Goal: Communication & Community: Participate in discussion

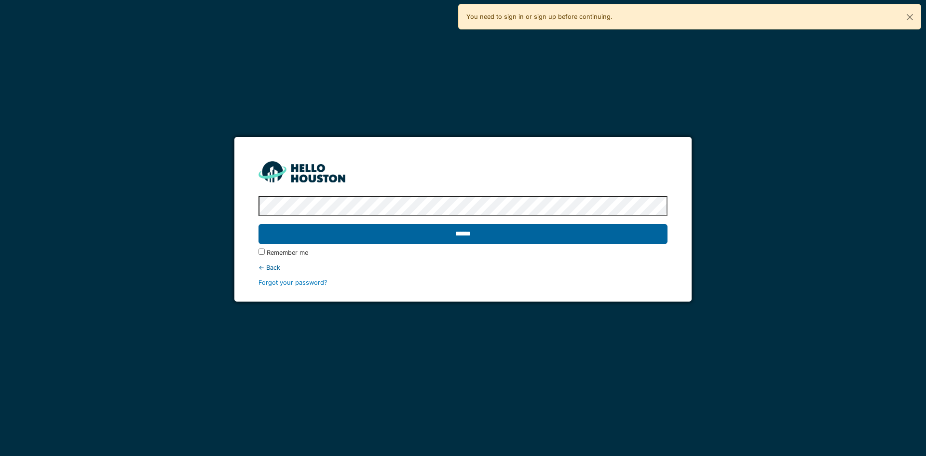
click at [588, 237] on input "******" at bounding box center [463, 234] width 409 height 20
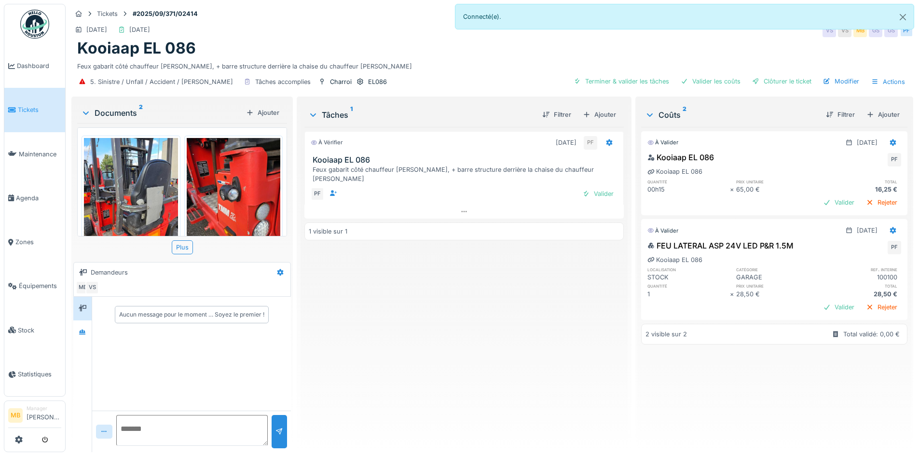
click at [138, 188] on img at bounding box center [131, 200] width 94 height 125
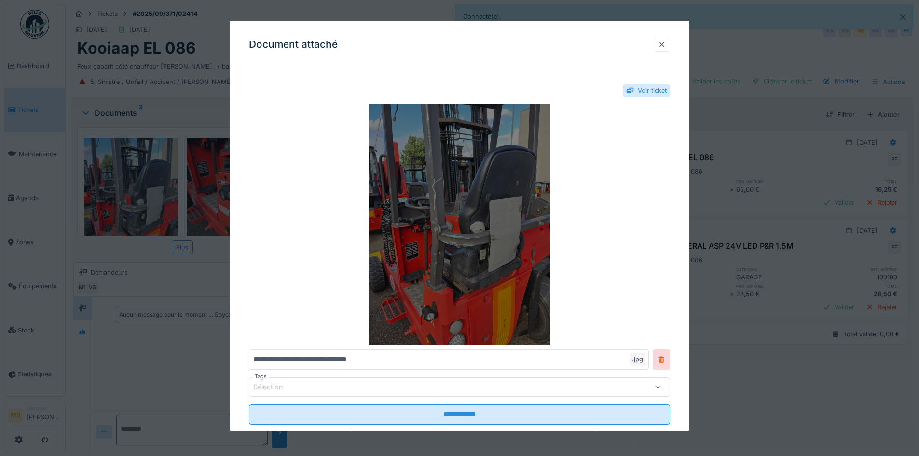
click at [505, 263] on img at bounding box center [459, 224] width 421 height 241
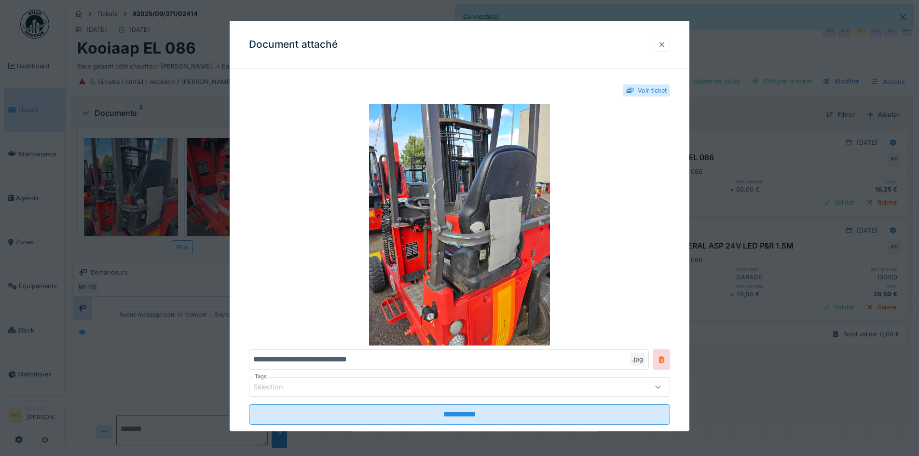
click at [666, 43] on div at bounding box center [662, 44] width 8 height 9
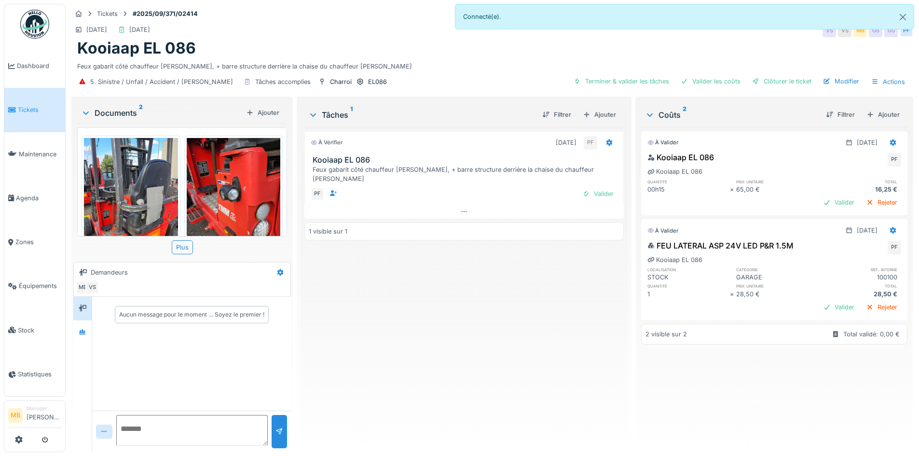
click at [105, 341] on div "Aucun message pour le moment … Soyez le premier !" at bounding box center [191, 354] width 199 height 114
click at [113, 330] on div "Aucun message pour le moment … Soyez le premier !" at bounding box center [191, 315] width 199 height 36
click at [150, 428] on textarea at bounding box center [191, 430] width 151 height 31
type textarea "**********"
click at [281, 431] on div at bounding box center [279, 431] width 15 height 33
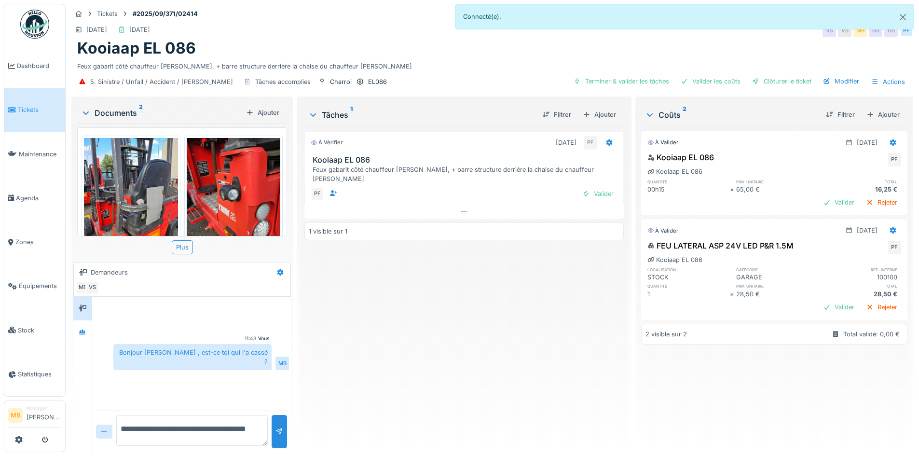
scroll to position [7, 0]
click at [41, 152] on span "Maintenance" at bounding box center [40, 154] width 42 height 9
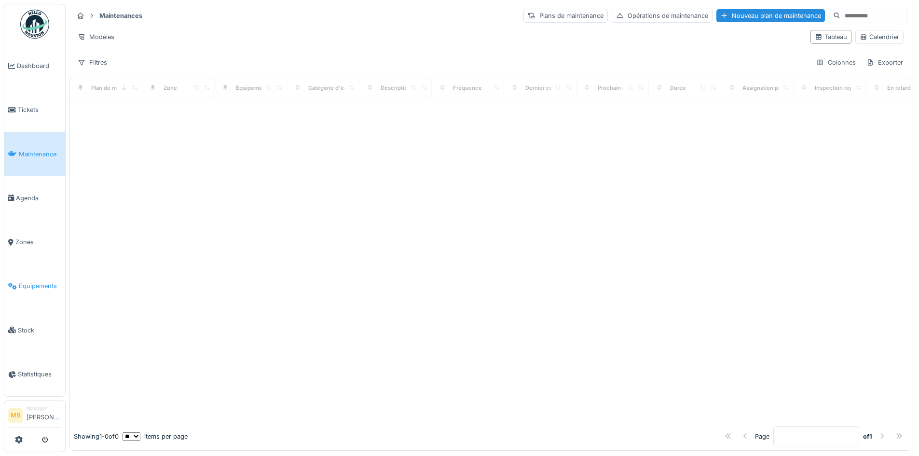
click at [46, 281] on span "Équipements" at bounding box center [40, 285] width 42 height 9
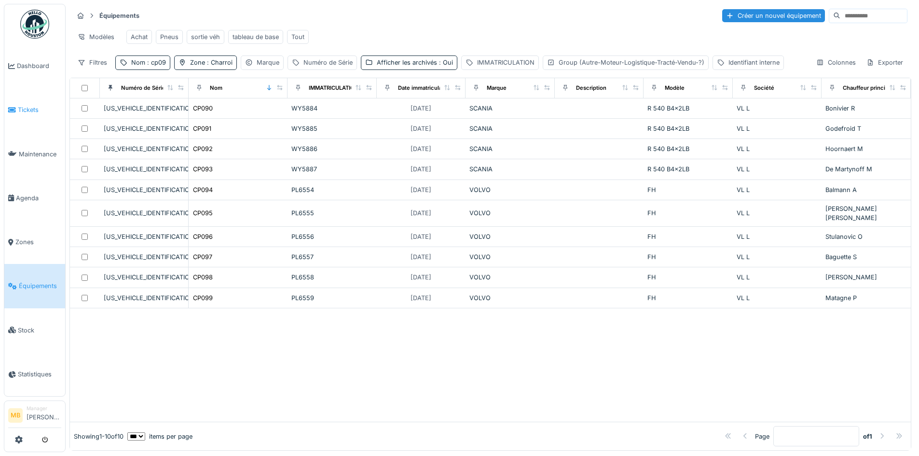
click at [33, 106] on span "Tickets" at bounding box center [39, 109] width 43 height 9
